Goal: Information Seeking & Learning: Learn about a topic

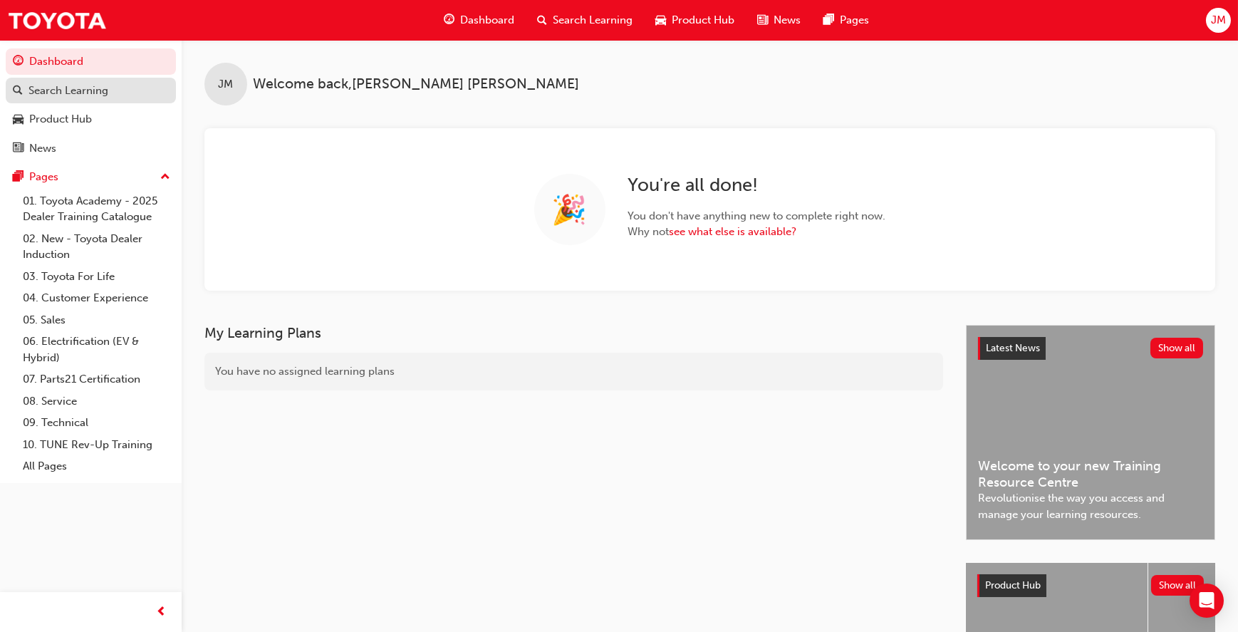
click at [64, 86] on div "Search Learning" at bounding box center [68, 91] width 80 height 16
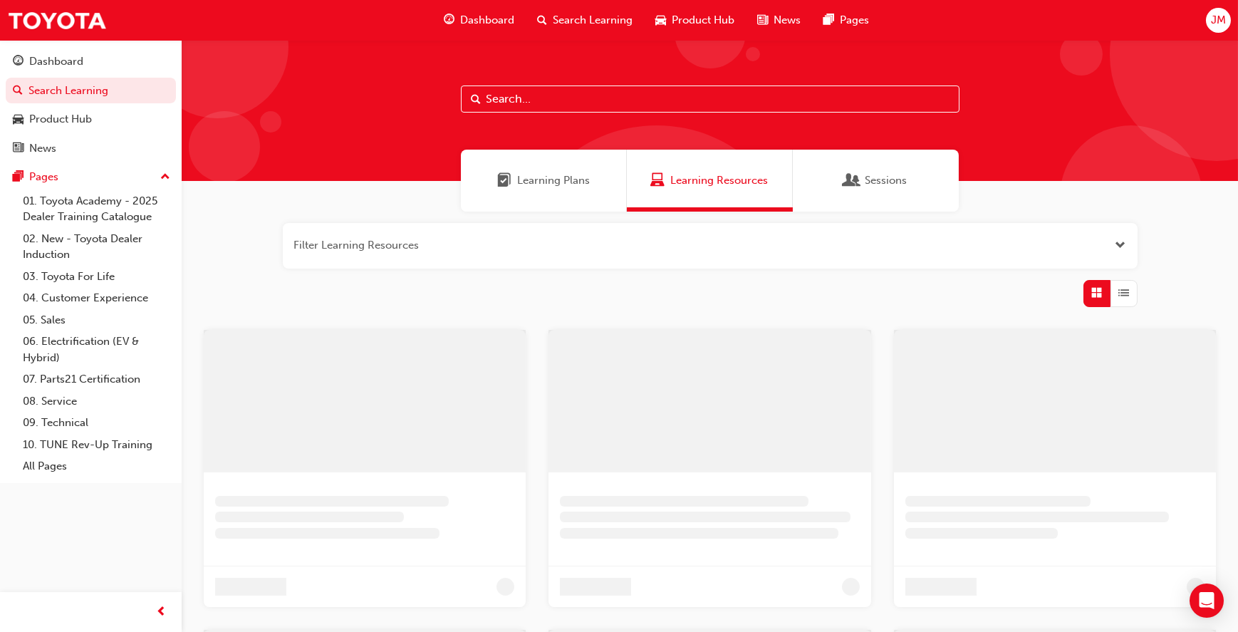
click at [504, 108] on input "text" at bounding box center [710, 98] width 499 height 27
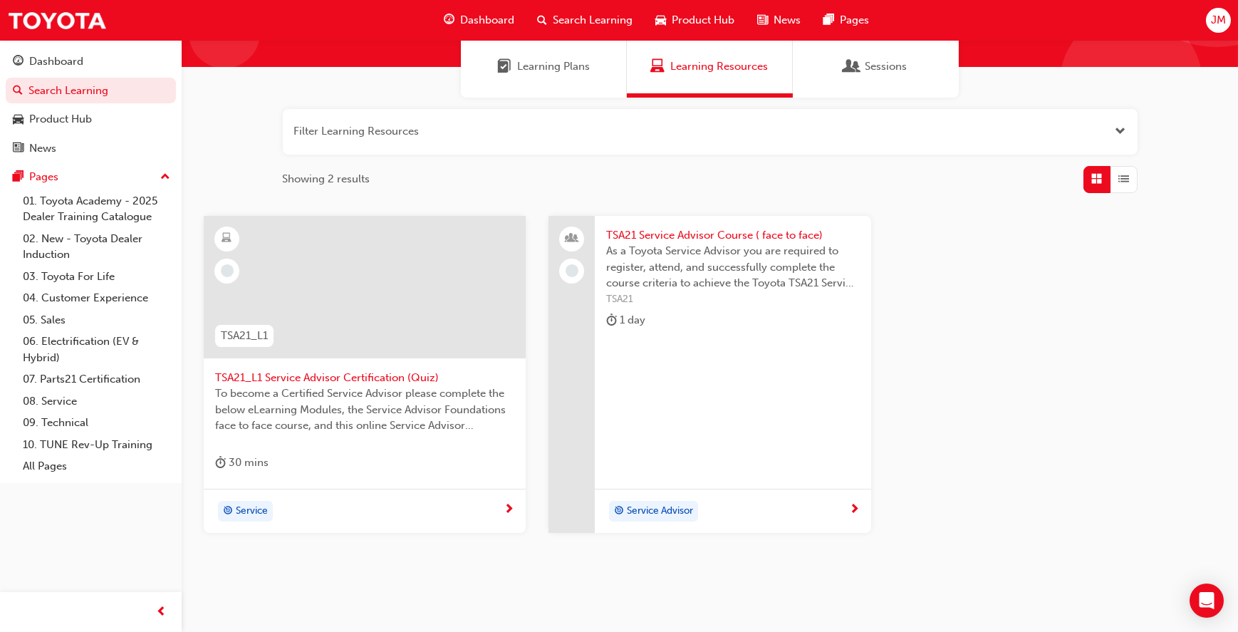
scroll to position [152, 0]
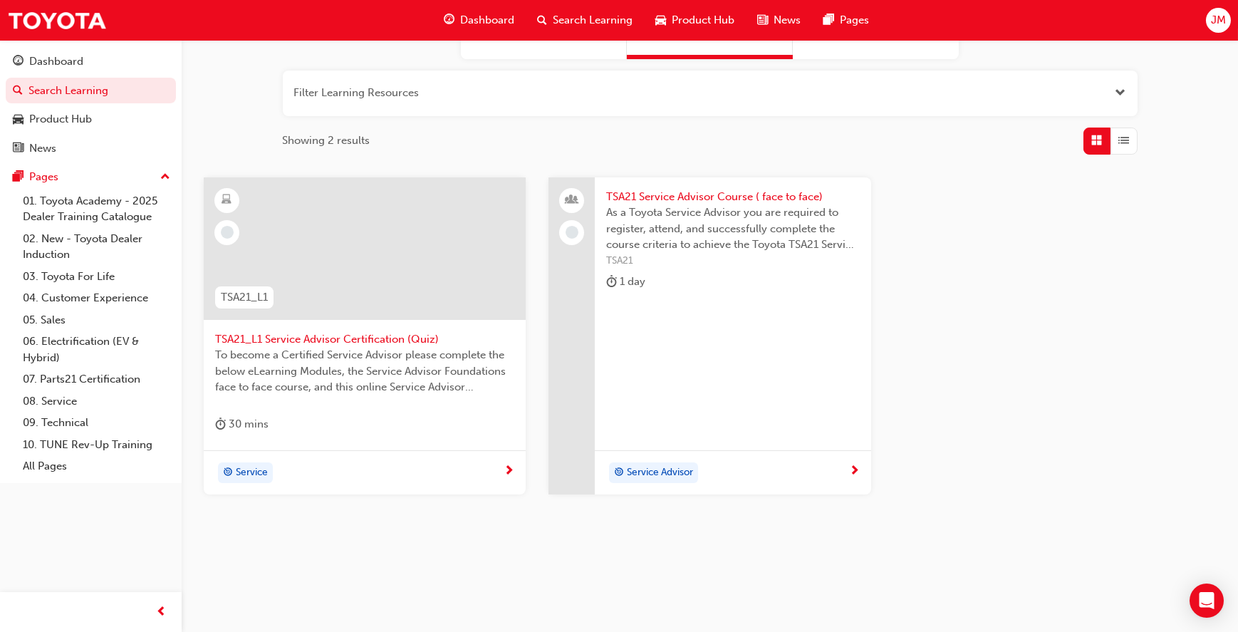
type input "tsa"
click at [686, 196] on span "TSA21 Service Advisor Course ( face to face)" at bounding box center [732, 197] width 253 height 16
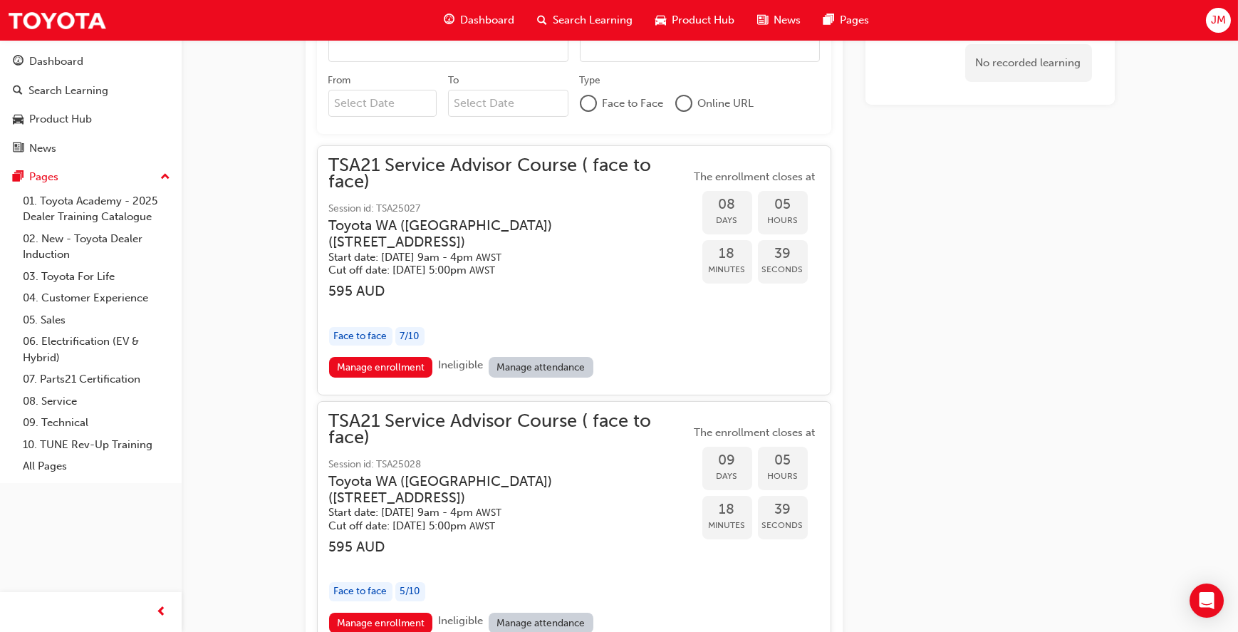
scroll to position [1369, 0]
